Goal: Information Seeking & Learning: Find specific page/section

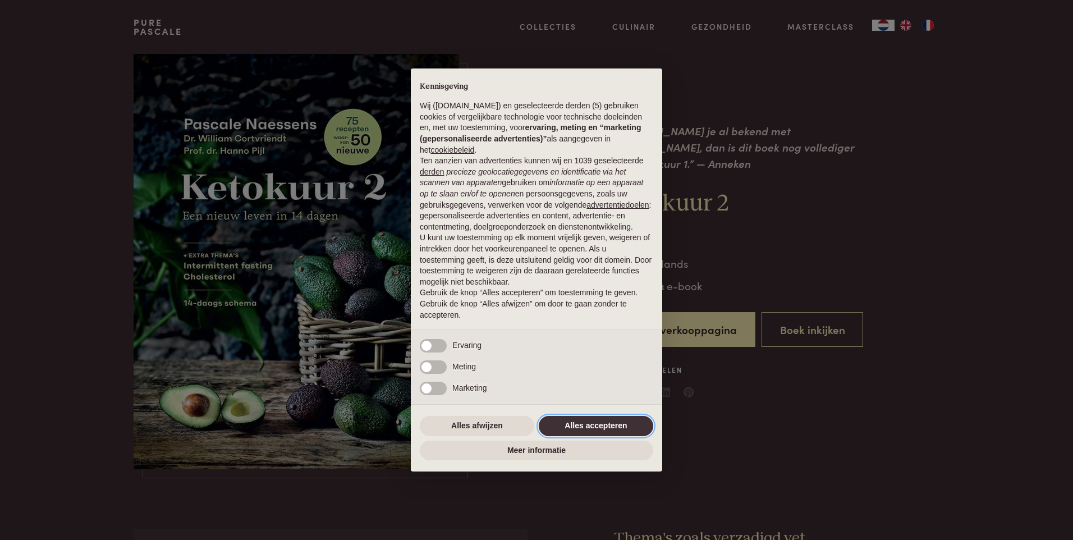
click at [598, 424] on button "Alles accepteren" at bounding box center [596, 426] width 114 height 20
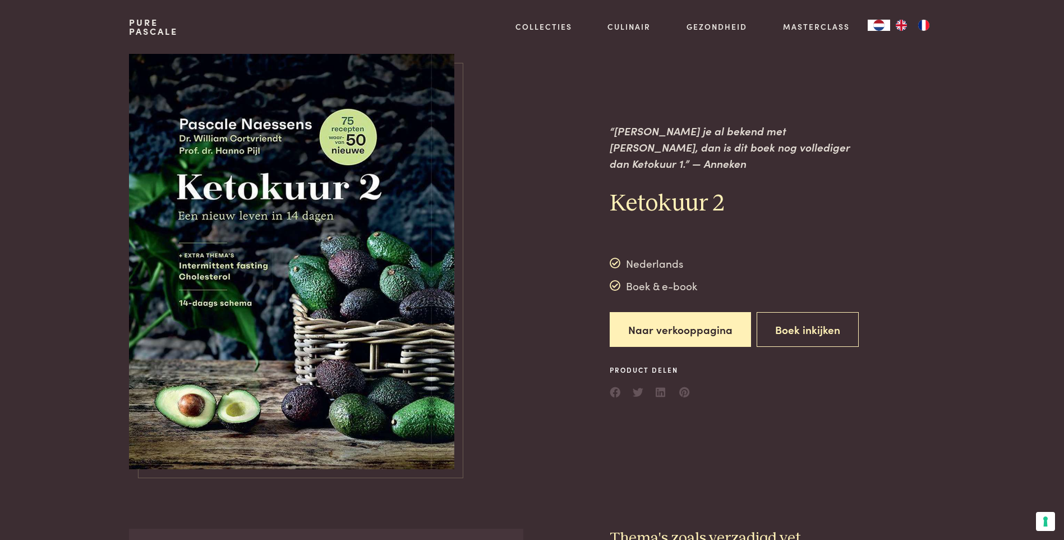
click at [379, 335] on img at bounding box center [291, 261] width 325 height 415
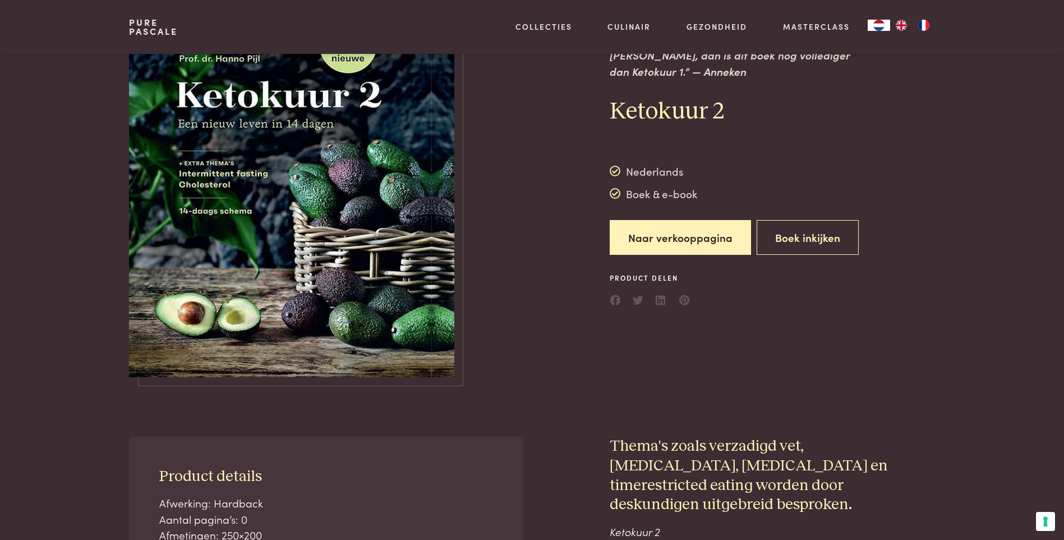
scroll to position [112, 0]
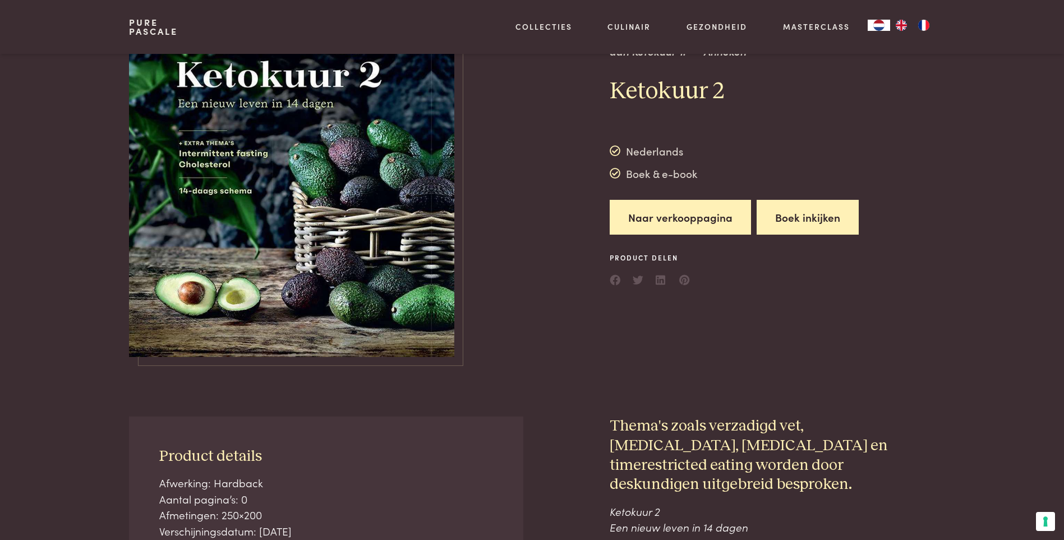
click at [796, 205] on button "Boek inkijken" at bounding box center [808, 217] width 102 height 35
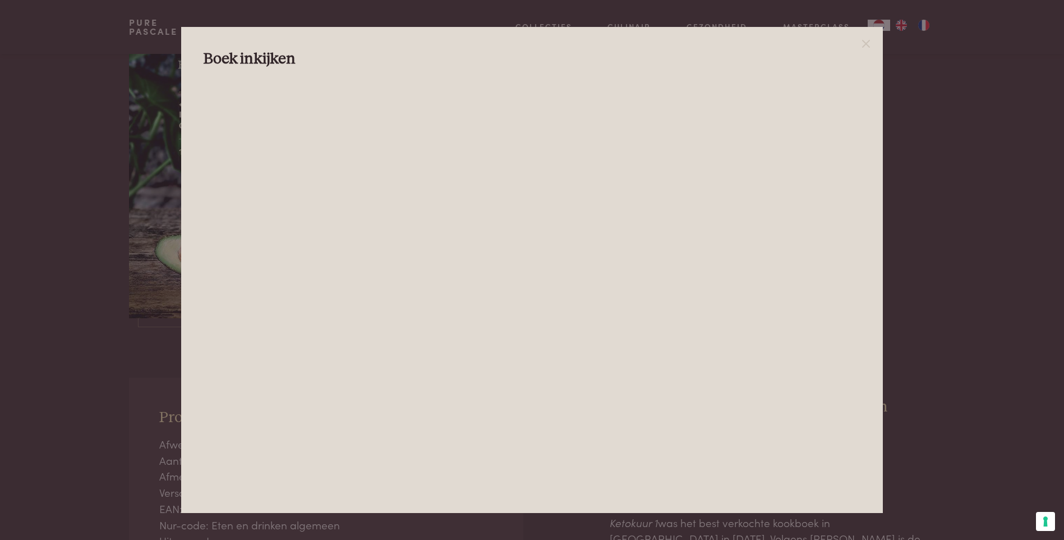
scroll to position [168, 0]
click at [866, 42] on icon at bounding box center [866, 43] width 13 height 13
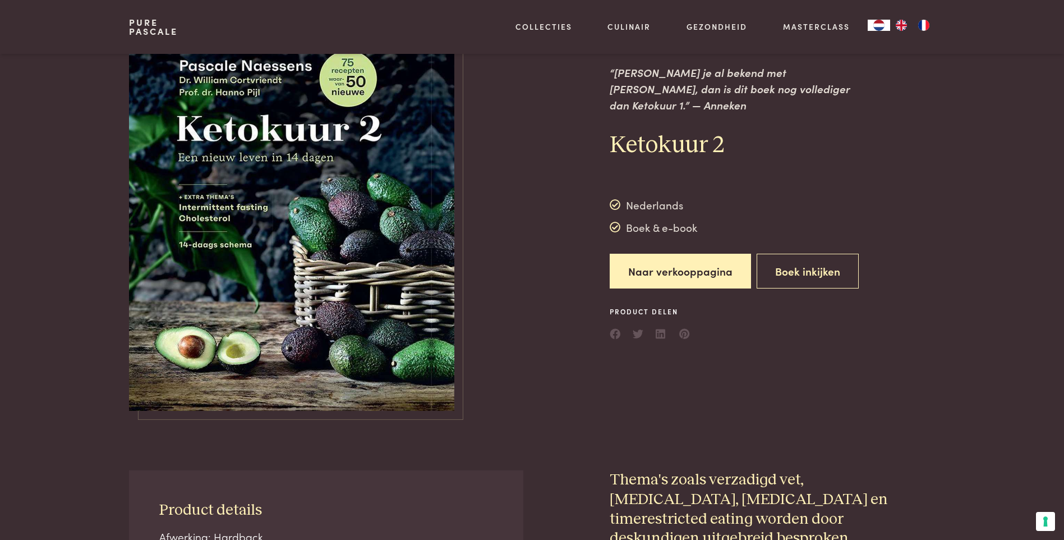
scroll to position [0, 0]
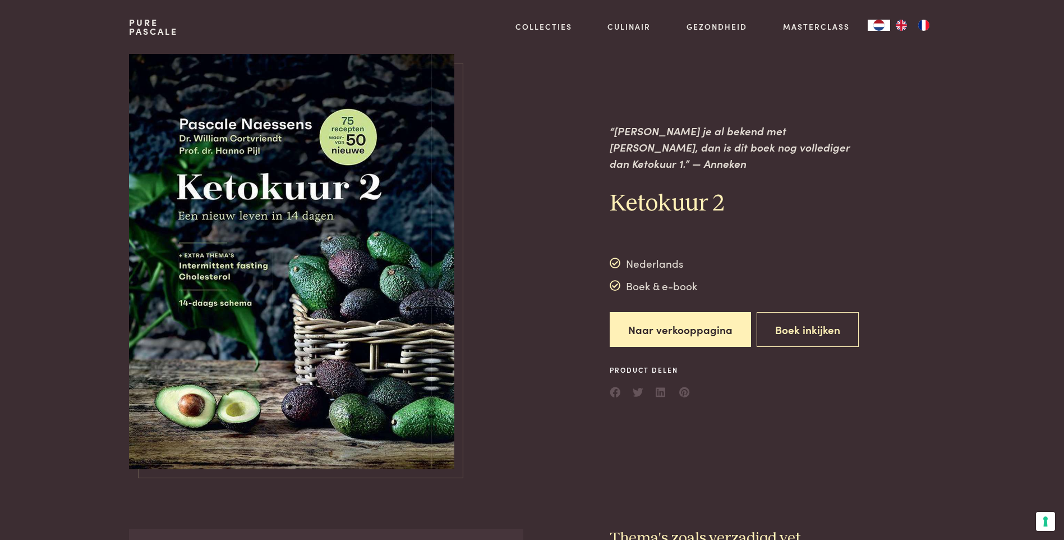
click at [145, 30] on link "Pure Pascale" at bounding box center [153, 27] width 49 height 18
click at [824, 324] on button "Boek inkijken" at bounding box center [808, 329] width 102 height 35
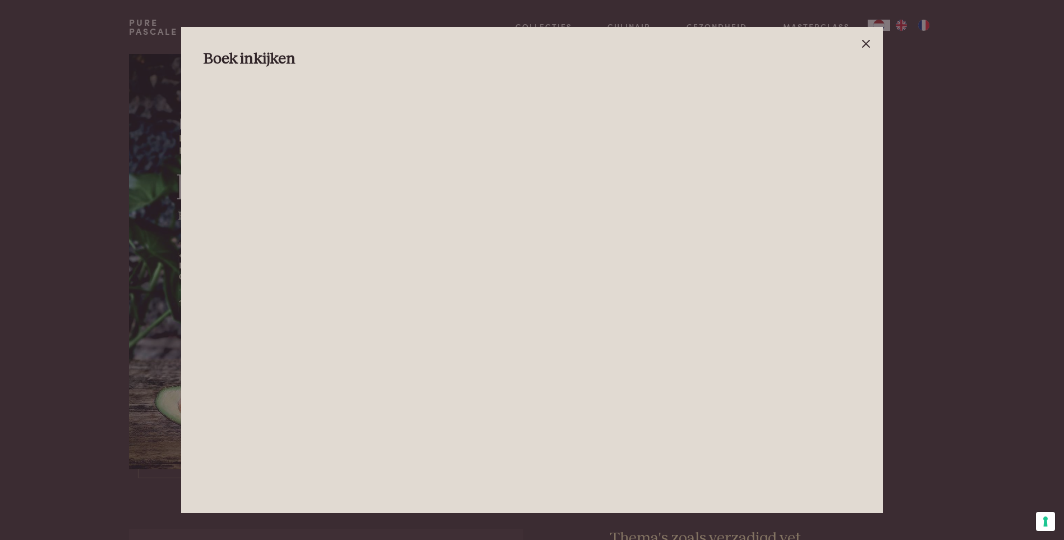
click at [866, 41] on icon at bounding box center [866, 43] width 13 height 13
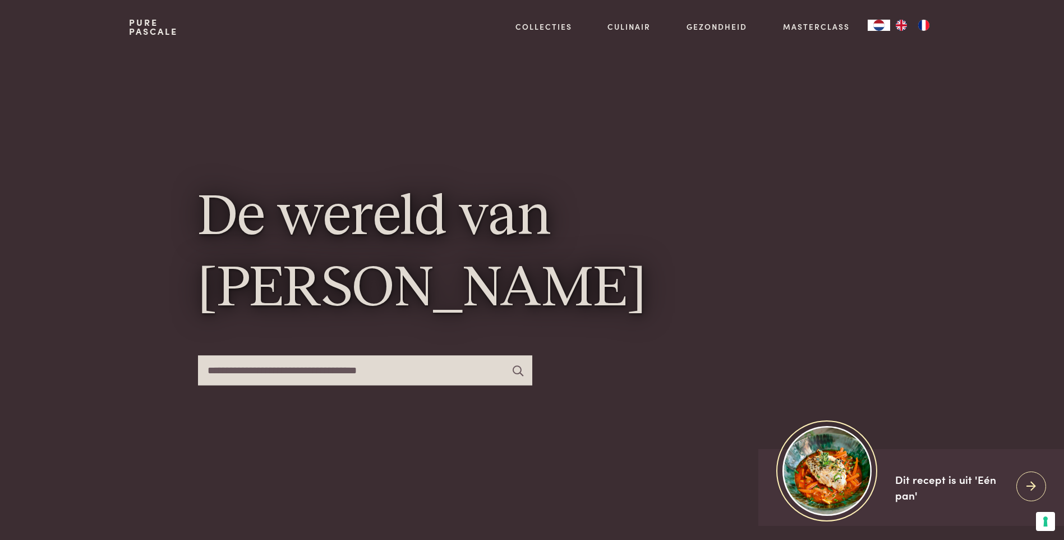
click at [403, 368] on input "text" at bounding box center [365, 370] width 334 height 30
type input "**********"
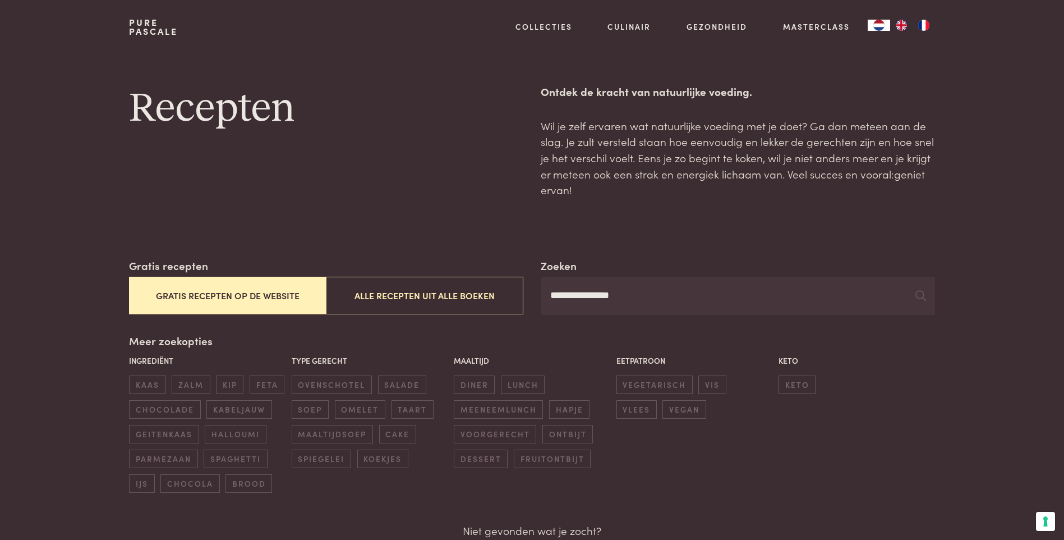
click at [232, 298] on button "Gratis recepten op de website" at bounding box center [227, 296] width 197 height 38
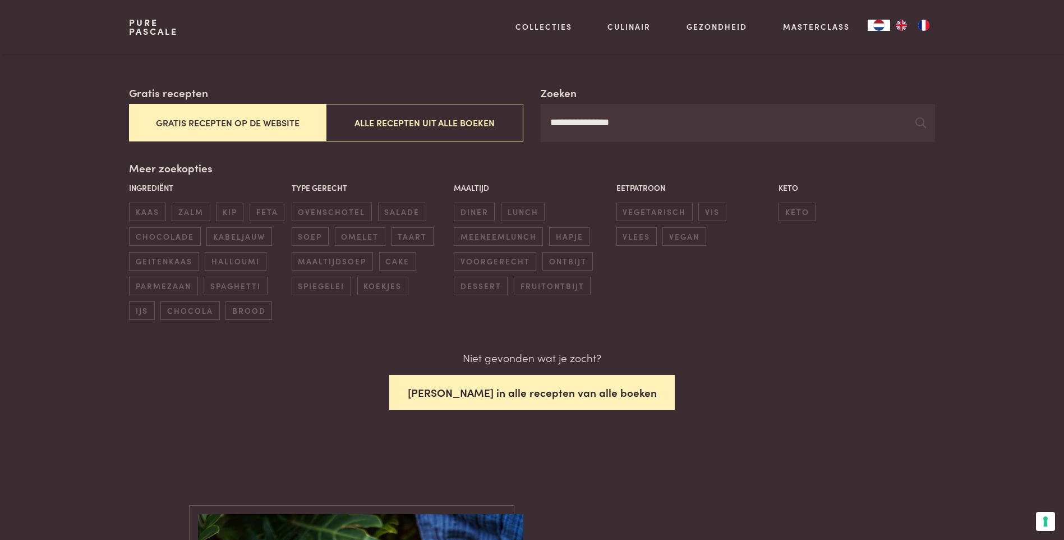
click at [487, 388] on button "Zoek in alle recepten van alle boeken" at bounding box center [532, 392] width 286 height 35
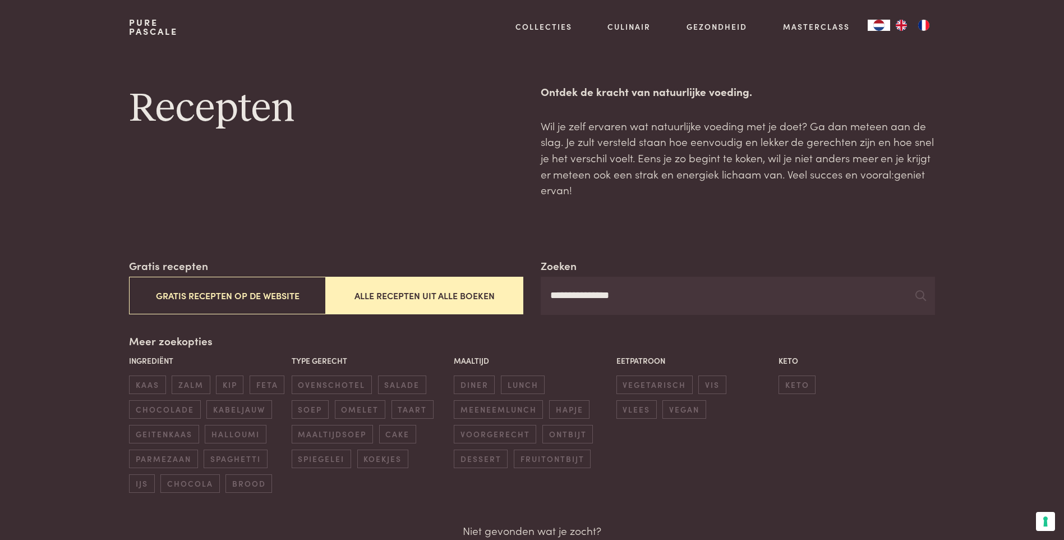
drag, startPoint x: 650, startPoint y: 302, endPoint x: 447, endPoint y: 306, distance: 203.2
click at [447, 306] on div "**********" at bounding box center [532, 286] width 806 height 57
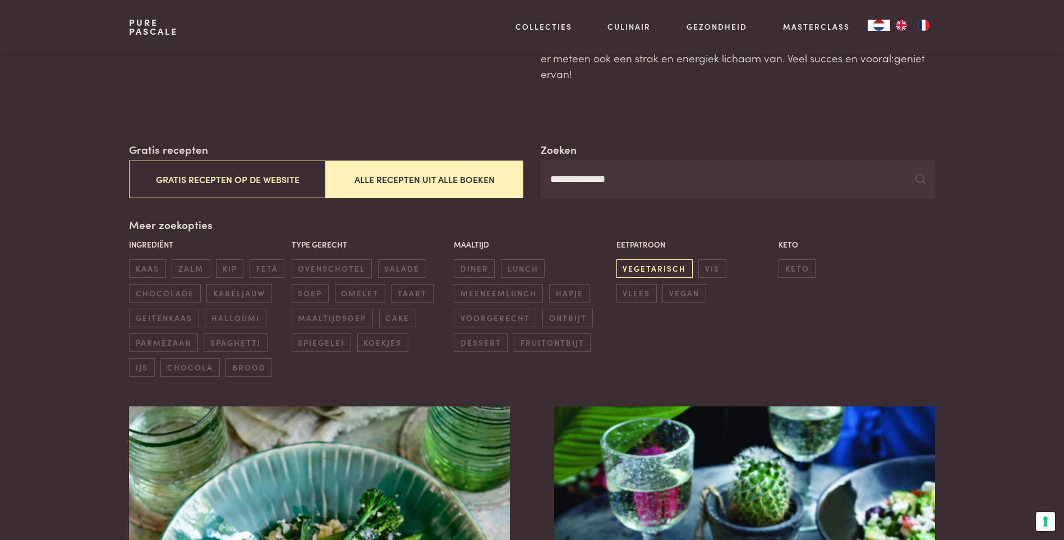
scroll to position [112, 0]
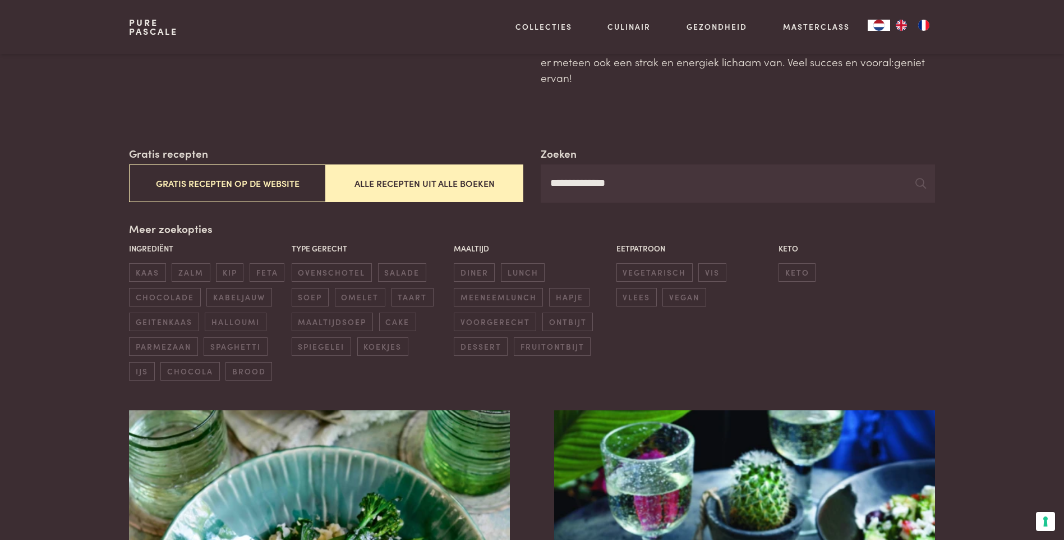
click at [641, 178] on input "**********" at bounding box center [738, 183] width 394 height 38
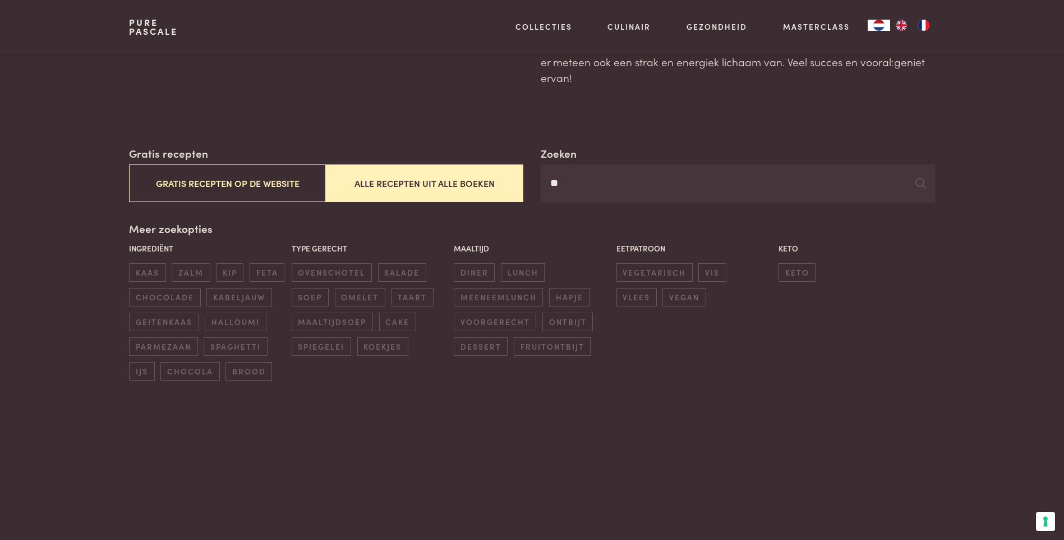
type input "*"
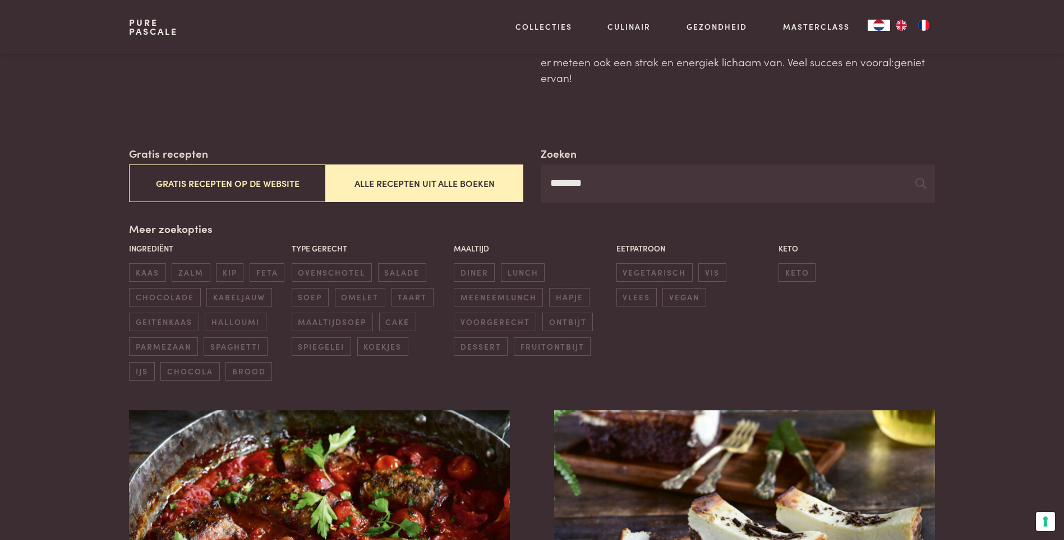
type input "********"
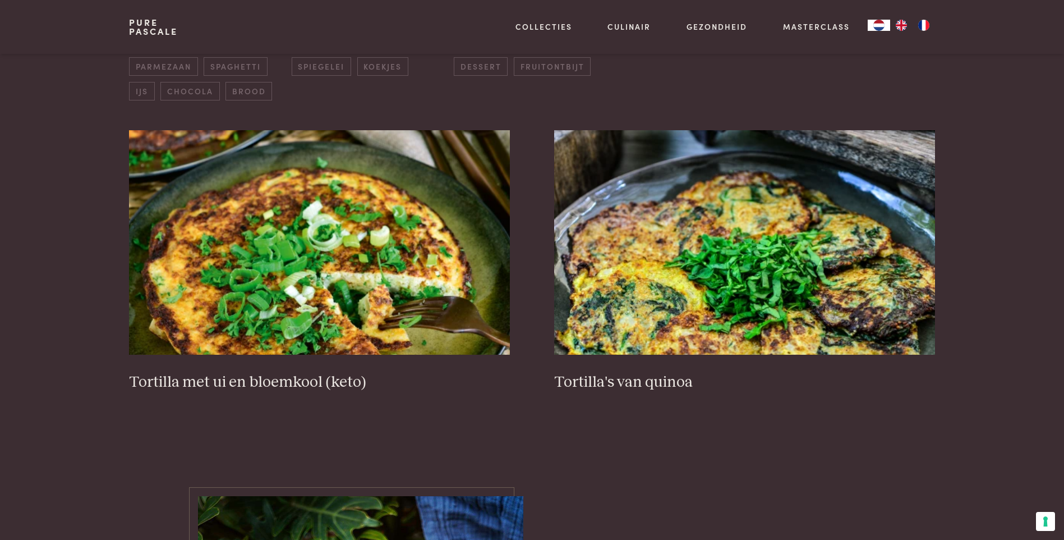
scroll to position [393, 0]
click at [293, 375] on h3 "Tortilla met ui en bloemkool (keto)" at bounding box center [319, 382] width 380 height 20
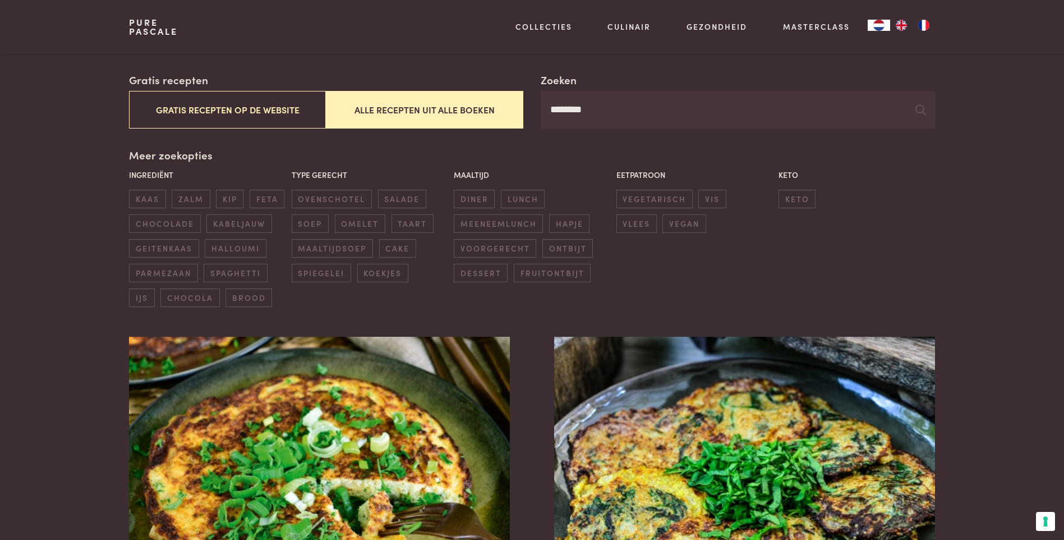
scroll to position [112, 0]
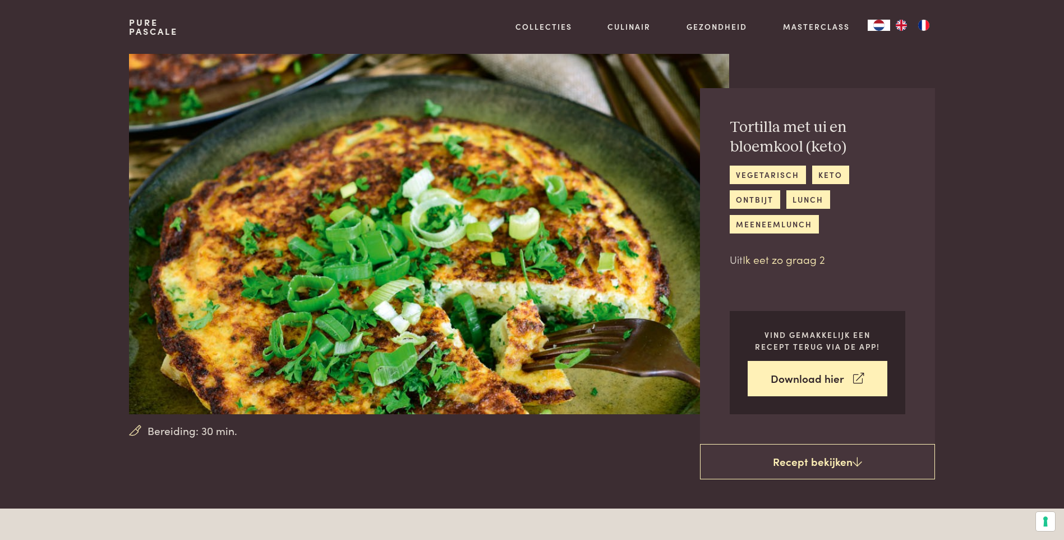
click at [819, 251] on link "Ik eet zo graag 2" at bounding box center [784, 258] width 82 height 15
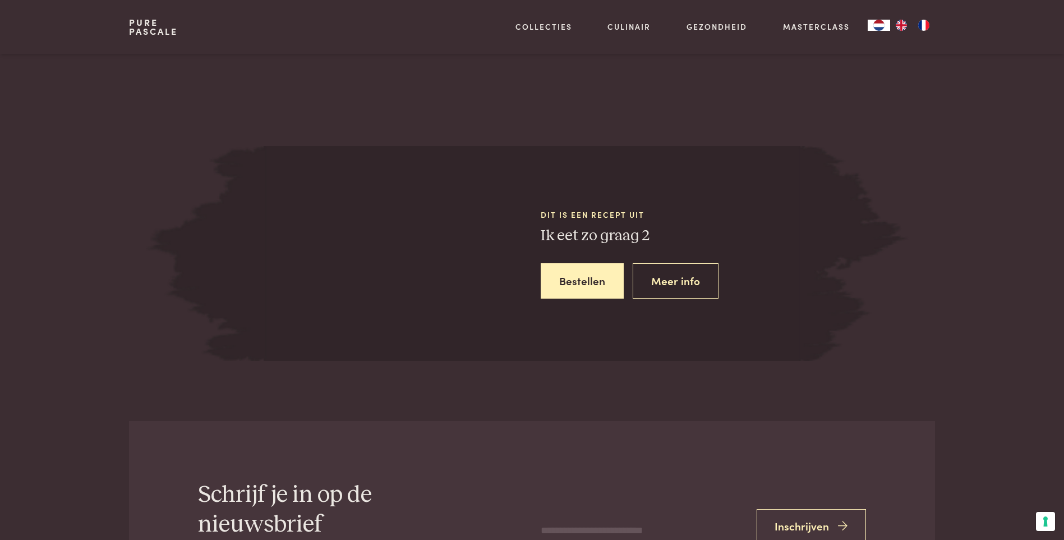
scroll to position [1403, 0]
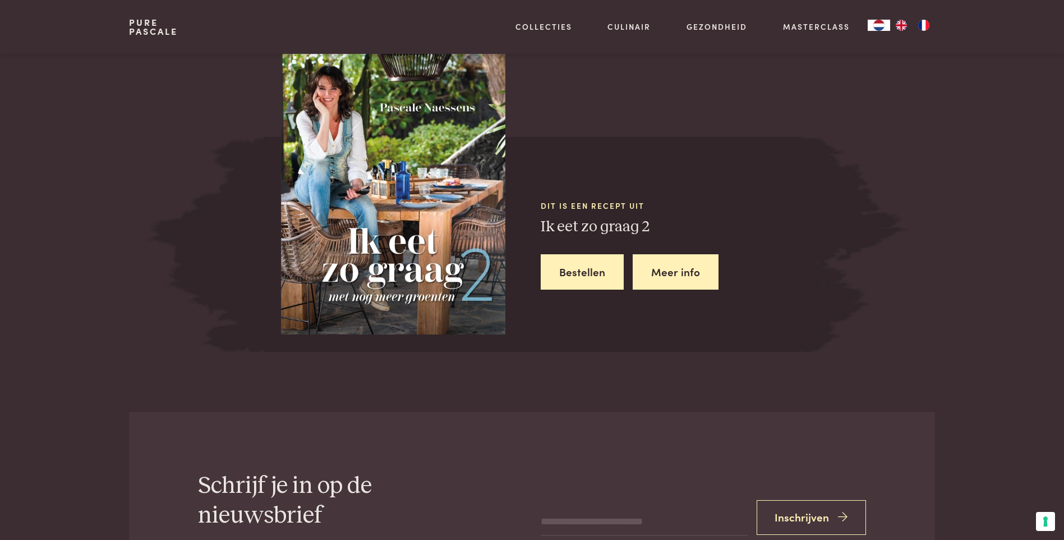
click at [691, 259] on link "Meer info" at bounding box center [676, 271] width 86 height 35
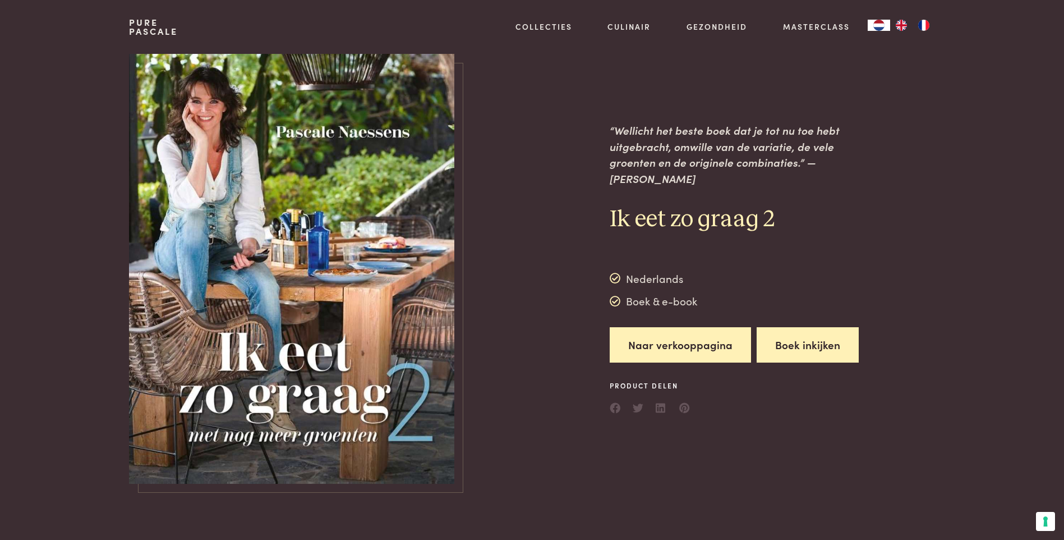
click at [770, 328] on button "Boek inkijken" at bounding box center [808, 344] width 102 height 35
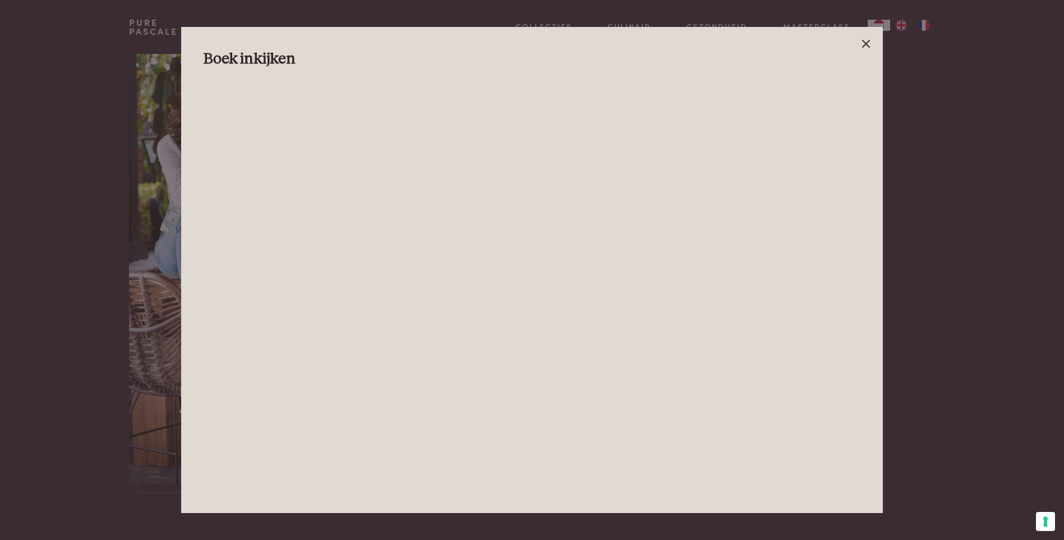
click at [867, 42] on icon at bounding box center [866, 43] width 13 height 13
